Goal: Information Seeking & Learning: Learn about a topic

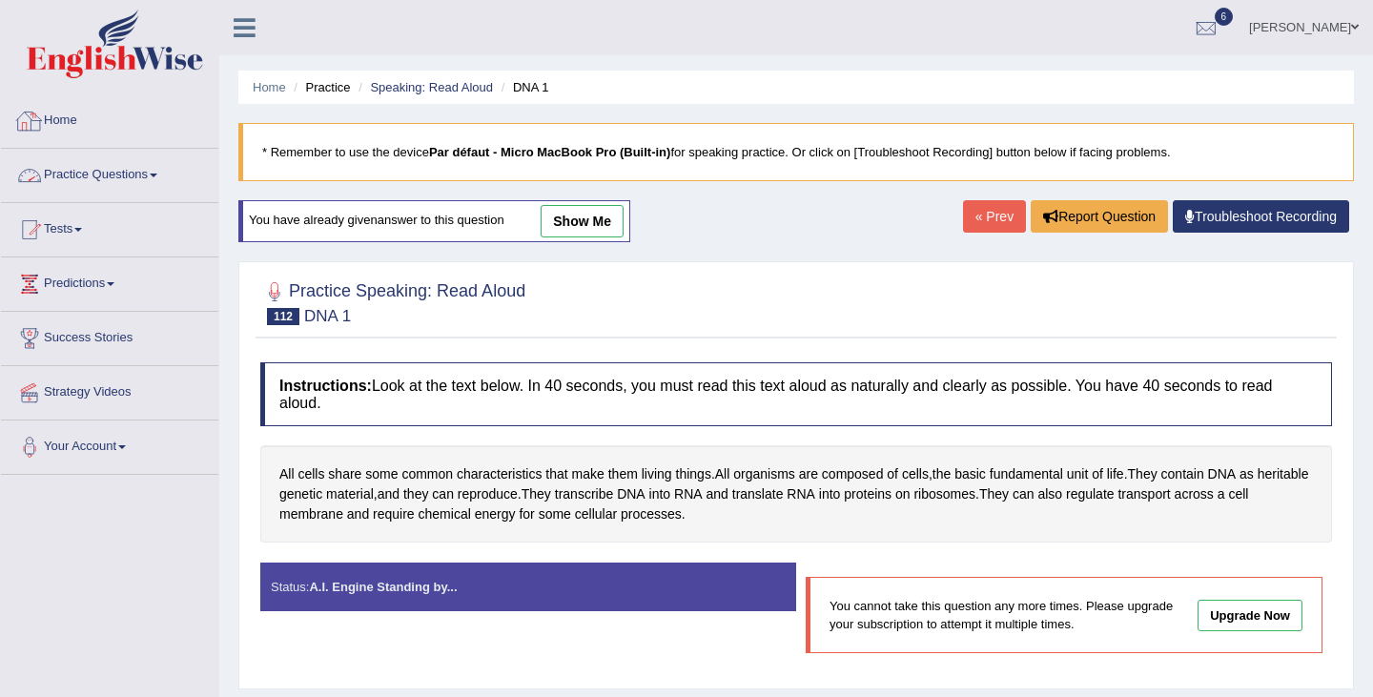
click at [93, 173] on link "Practice Questions" at bounding box center [109, 173] width 217 height 48
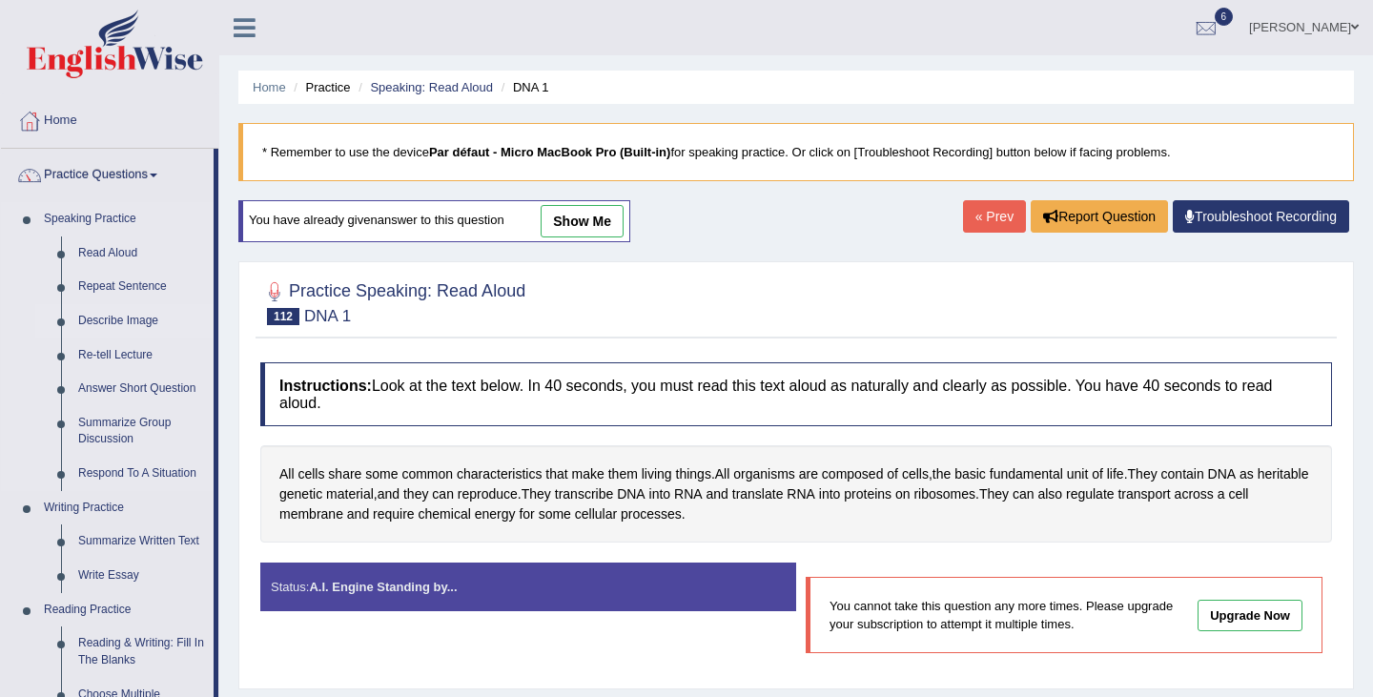
click at [139, 322] on link "Describe Image" at bounding box center [142, 321] width 144 height 34
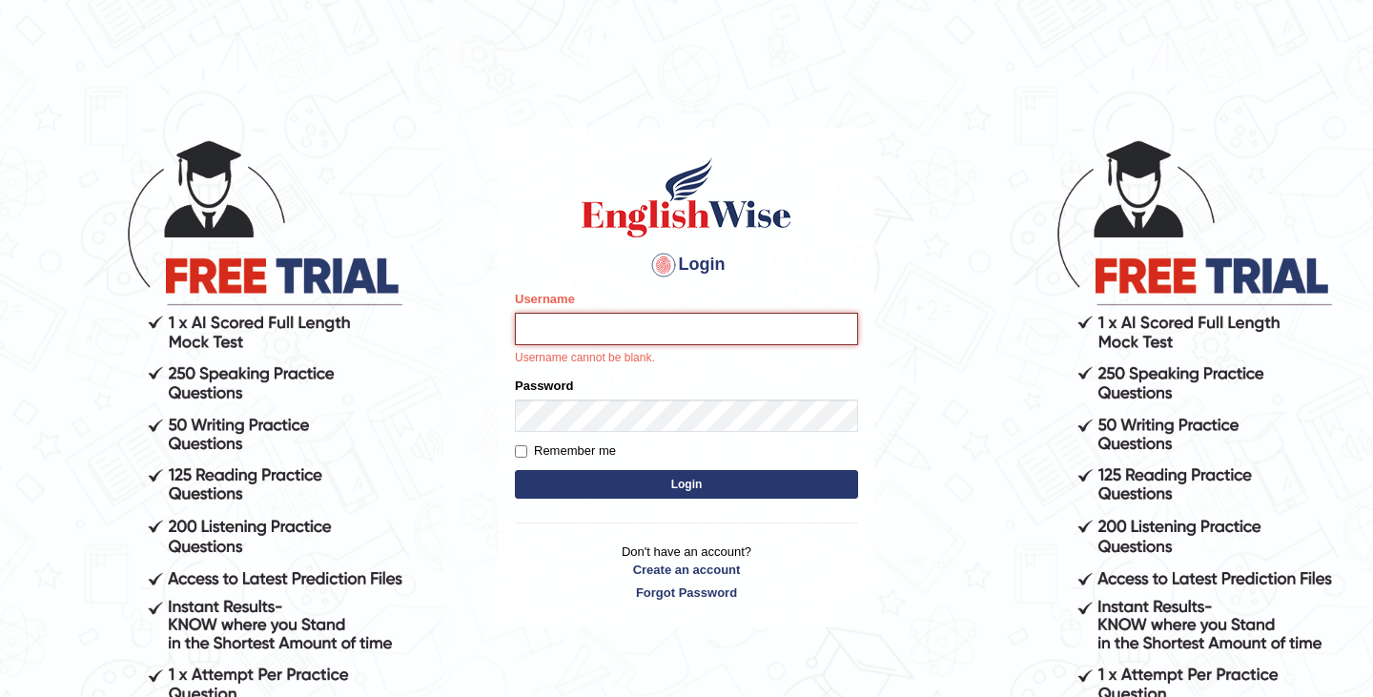
click at [608, 336] on input "Username" at bounding box center [686, 329] width 343 height 32
type input "kamilwojtkielewicz"
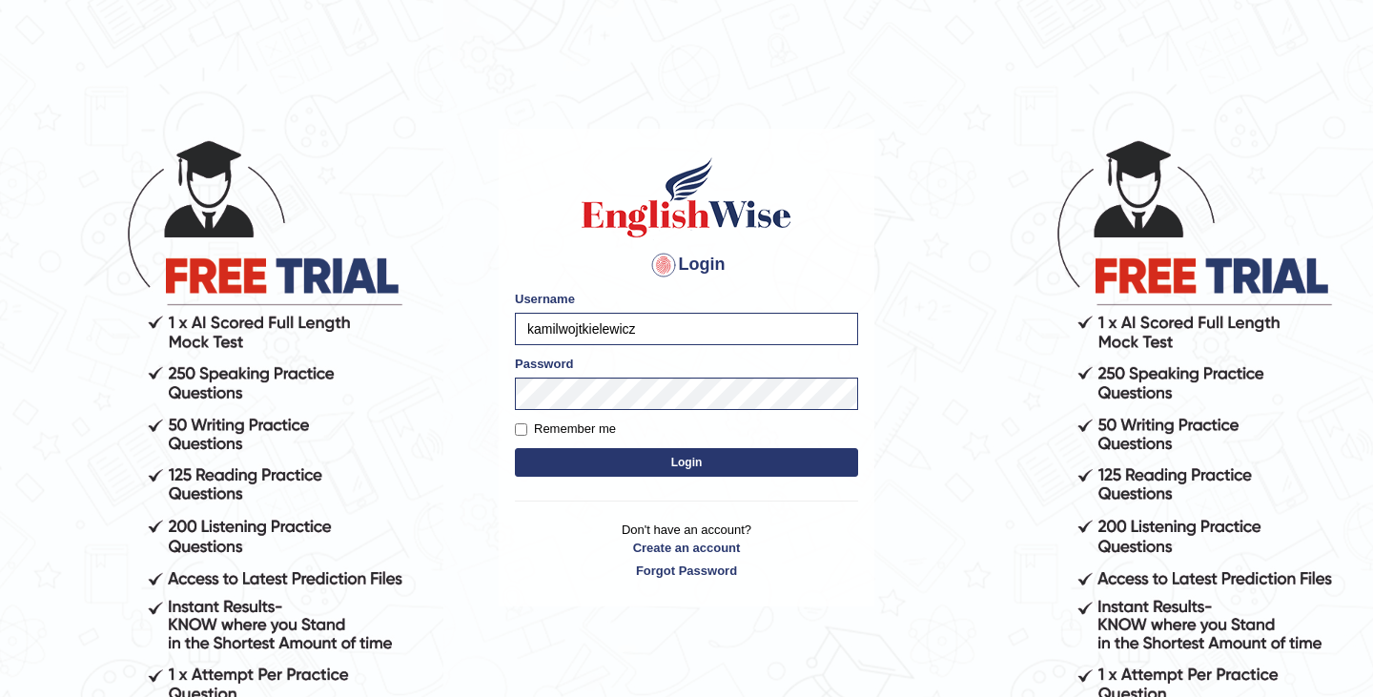
click at [687, 462] on button "Login" at bounding box center [686, 462] width 343 height 29
